Goal: Find specific page/section

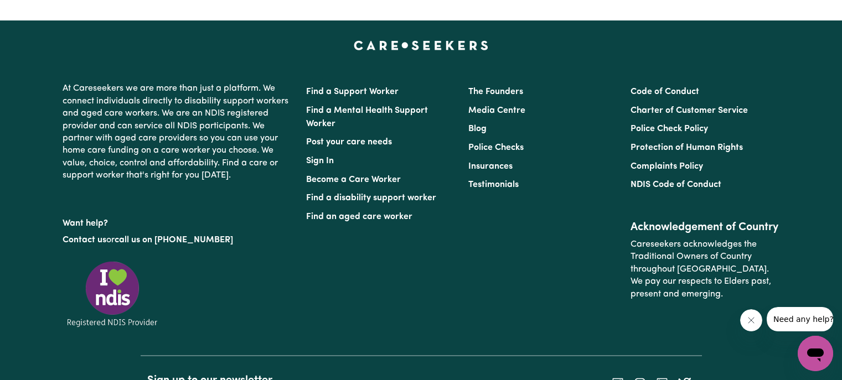
scroll to position [4808, 0]
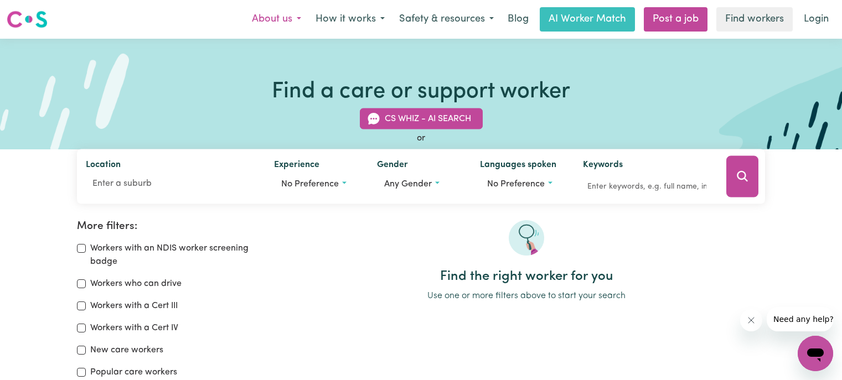
click at [290, 19] on button "About us" at bounding box center [277, 19] width 64 height 23
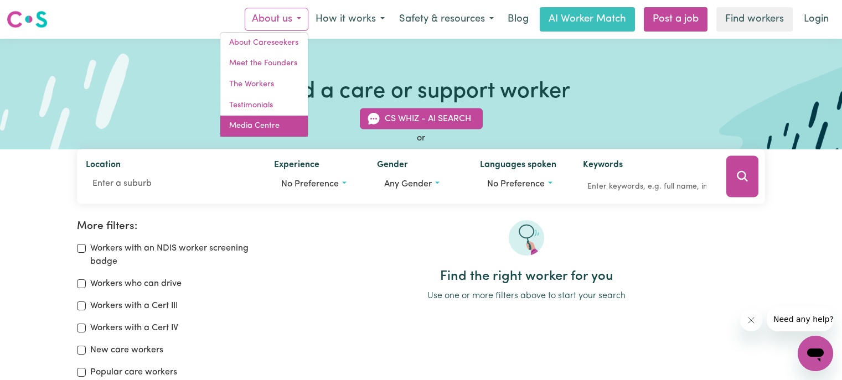
click at [271, 122] on link "Media Centre" at bounding box center [263, 126] width 87 height 21
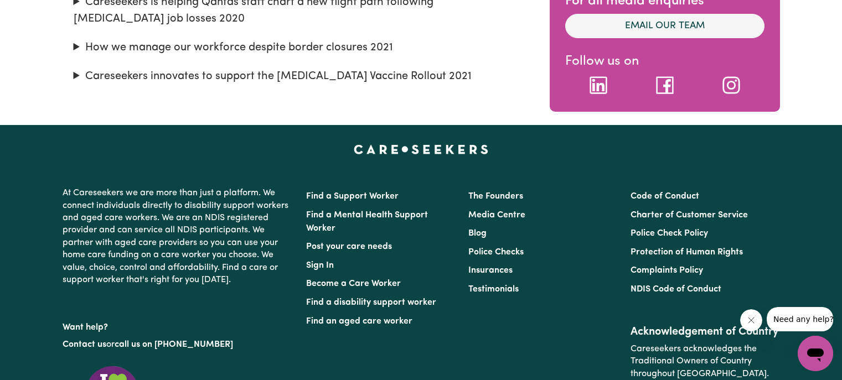
scroll to position [373, 0]
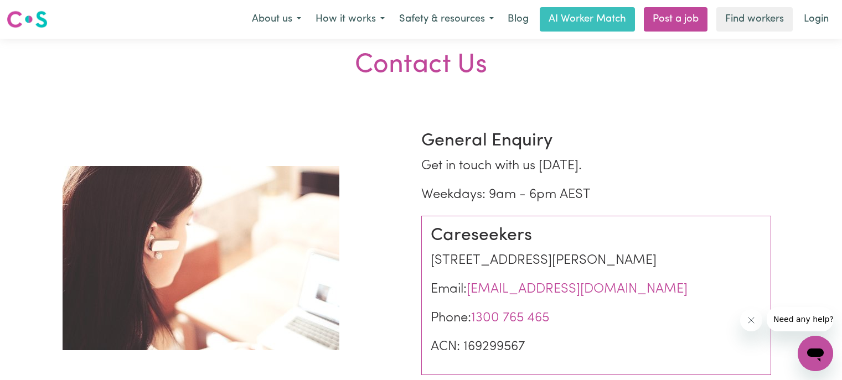
scroll to position [55, 0]
